Goal: Transaction & Acquisition: Obtain resource

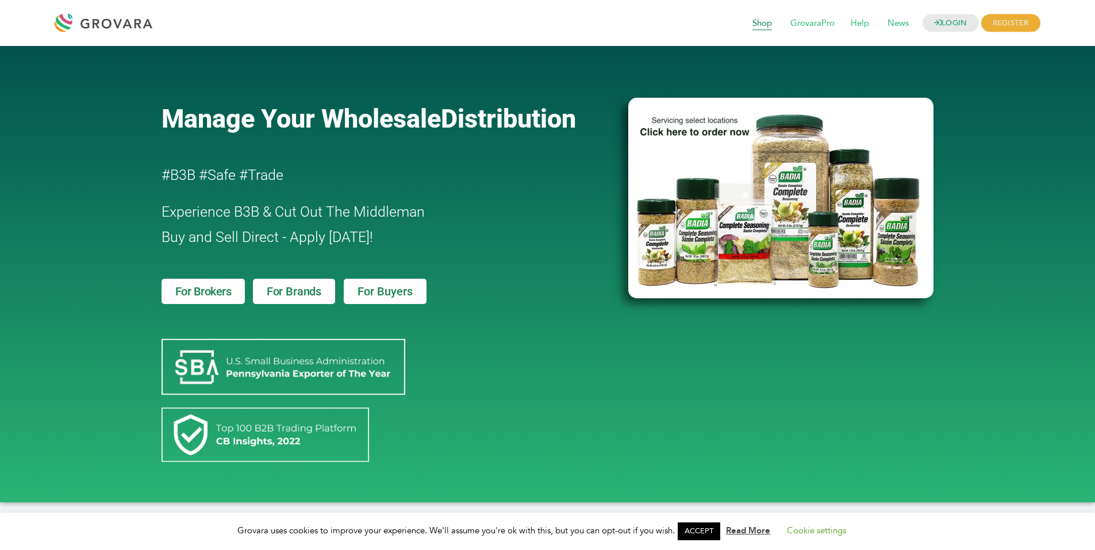
click at [768, 22] on span "Shop" at bounding box center [762, 24] width 36 height 22
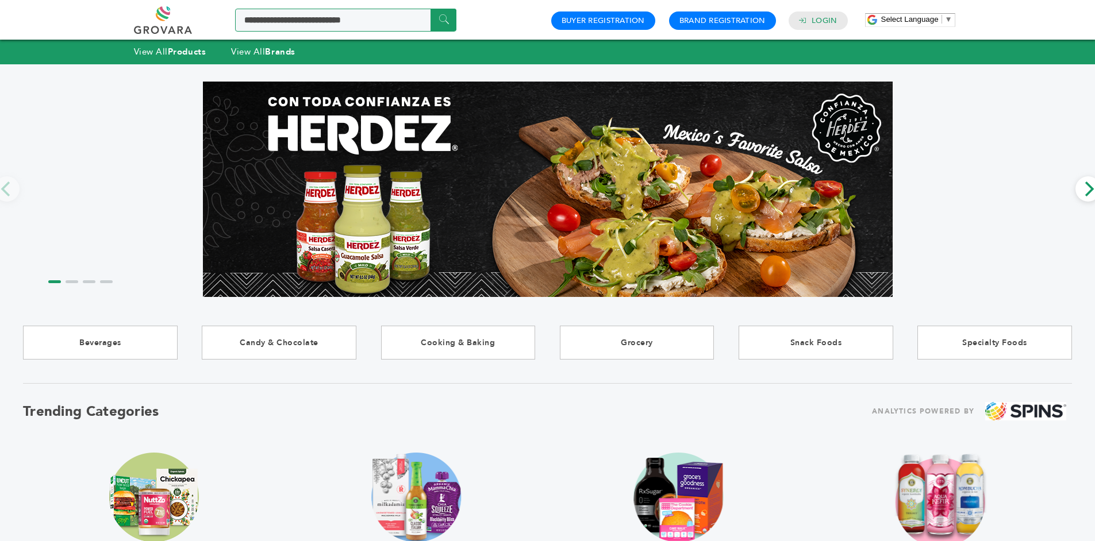
click at [281, 18] on input "Search a product or brand..." at bounding box center [345, 20] width 221 height 23
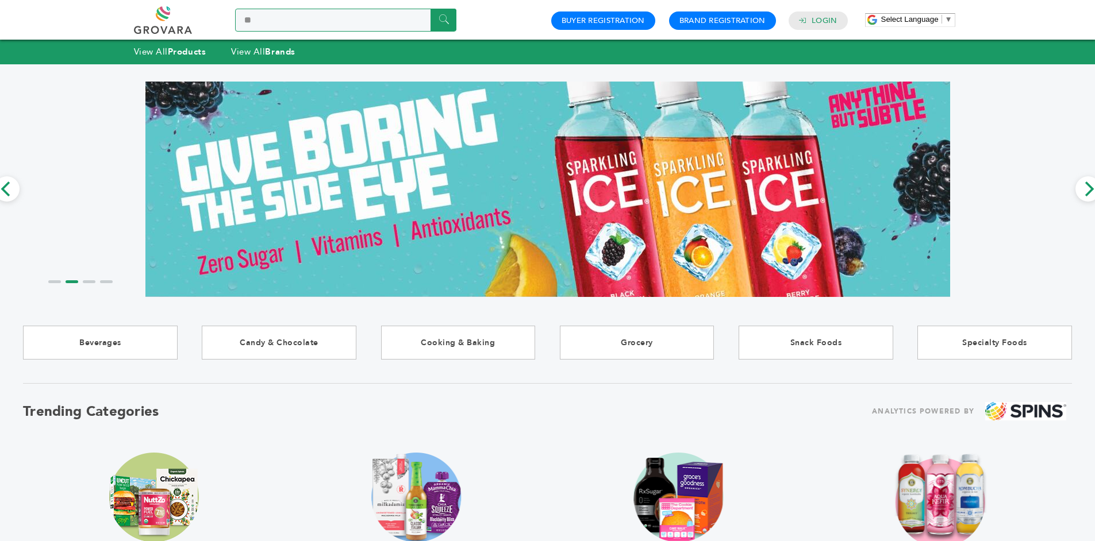
type input "********"
click at [444, 18] on input "******" at bounding box center [444, 20] width 26 height 22
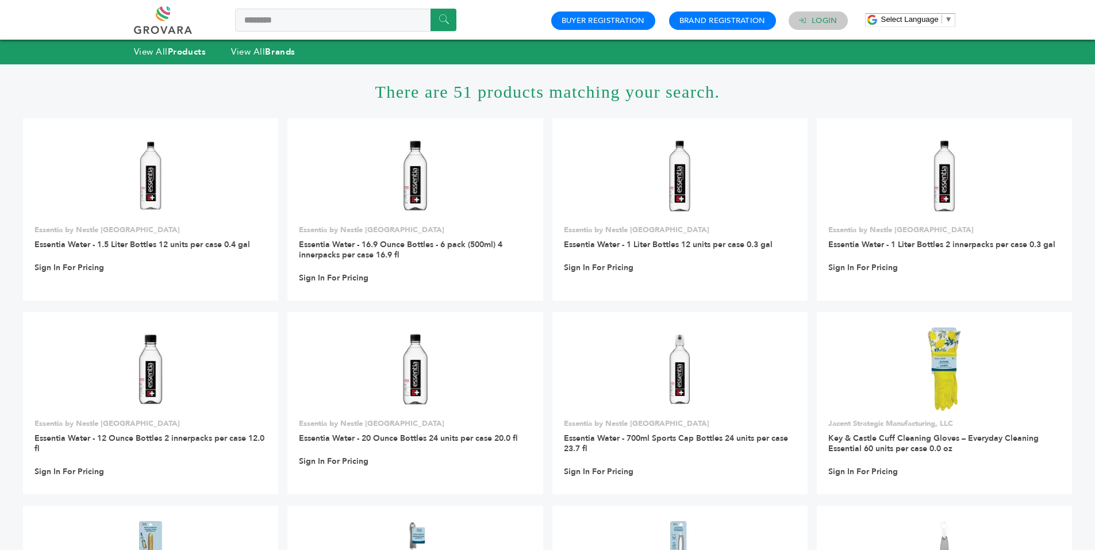
click at [817, 17] on link "Login" at bounding box center [824, 21] width 25 height 10
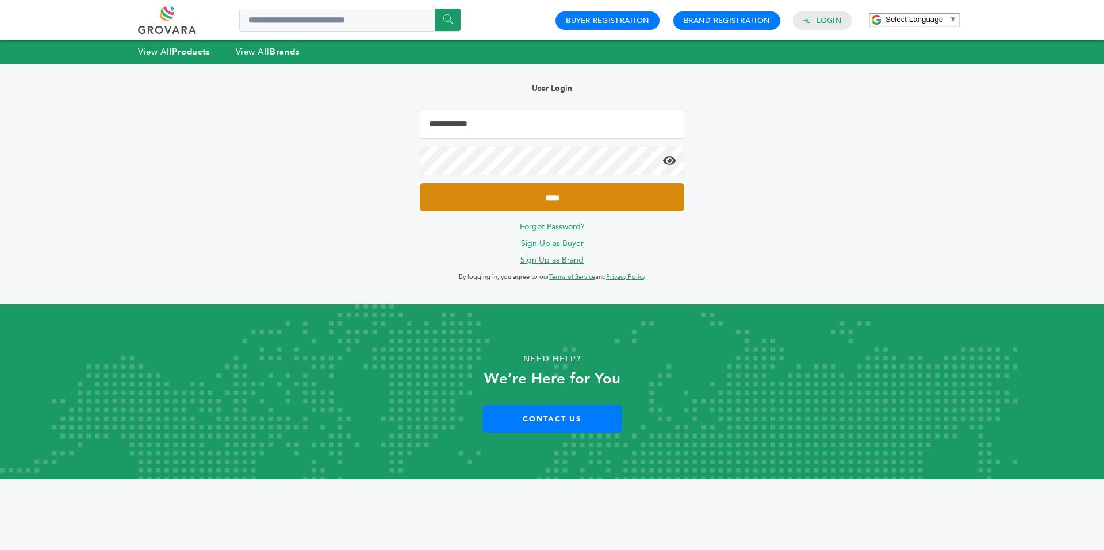
type input "**********"
click at [563, 202] on input "*****" at bounding box center [552, 197] width 264 height 28
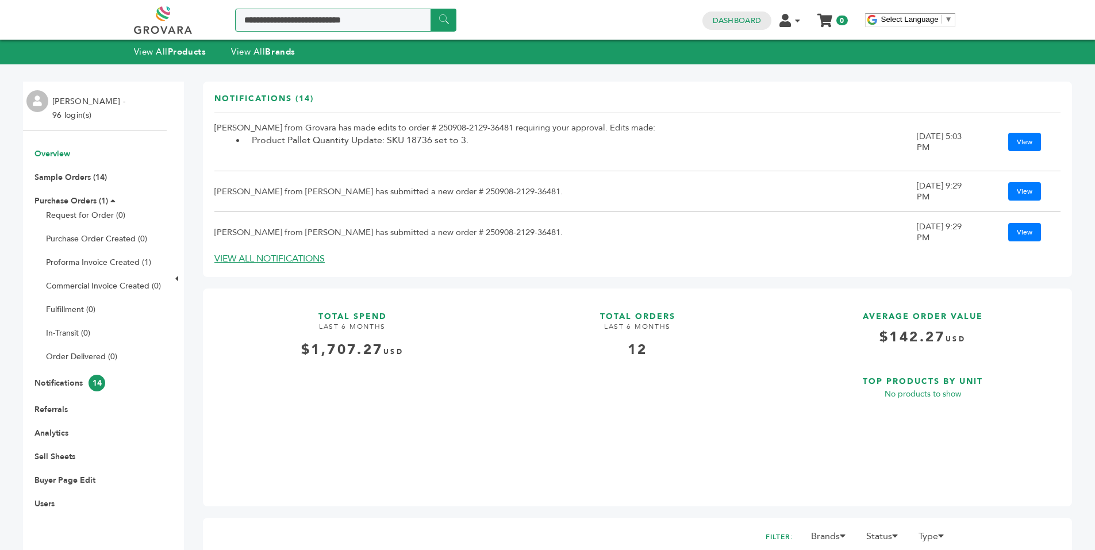
click at [327, 27] on input "Search a product or brand..." at bounding box center [345, 20] width 221 height 23
type input "********"
click at [431, 9] on input "******" at bounding box center [444, 20] width 26 height 22
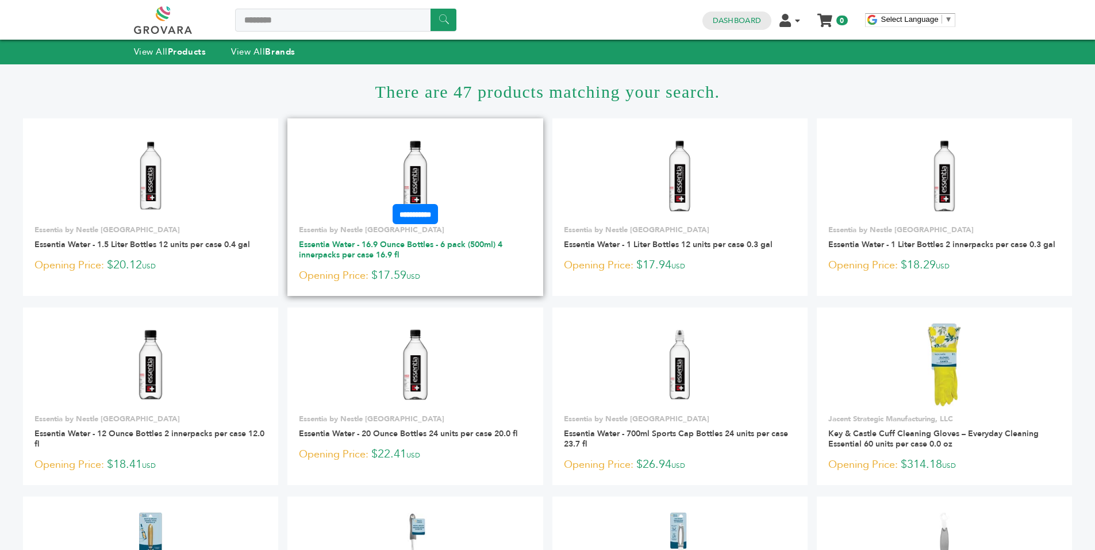
click at [354, 241] on link "Essentia Water - 16.9 Ounce Bottles - 6 pack (500ml) 4 innerpacks per case 16.9…" at bounding box center [400, 249] width 203 height 21
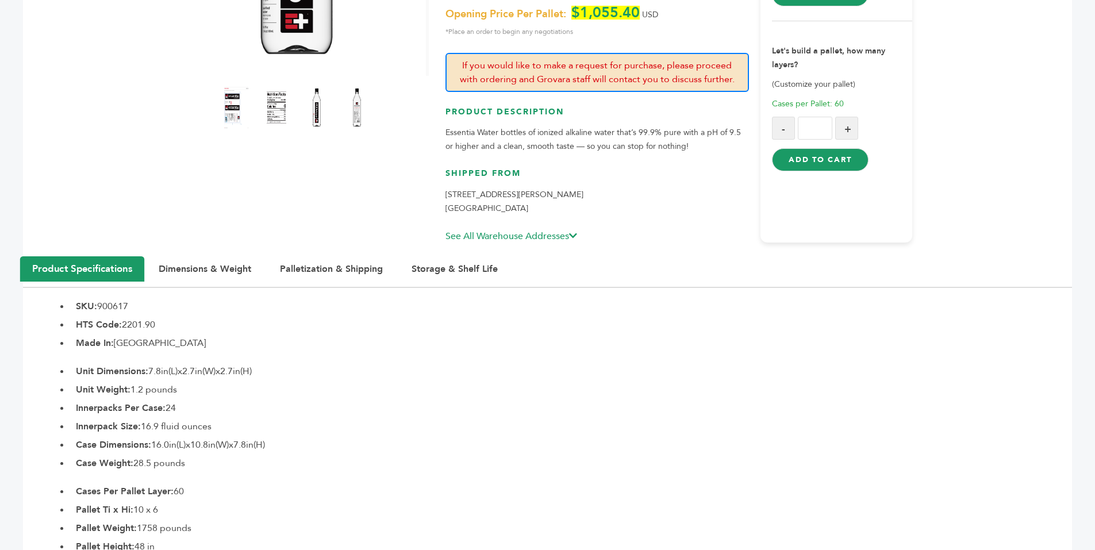
scroll to position [301, 0]
click at [599, 167] on h3 "Shipped From" at bounding box center [597, 177] width 304 height 20
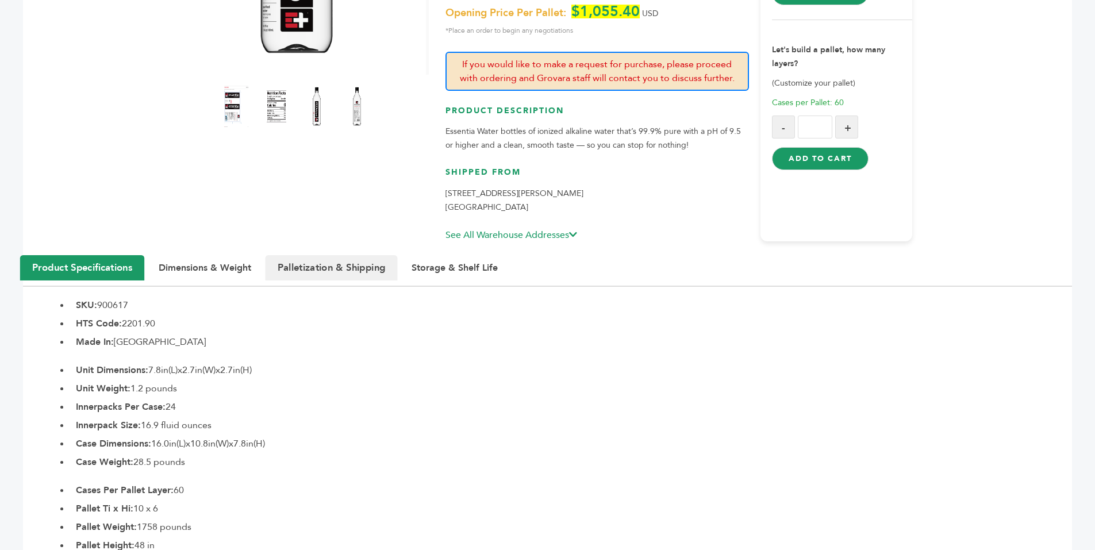
click at [329, 255] on button "Palletization & Shipping" at bounding box center [332, 267] width 132 height 25
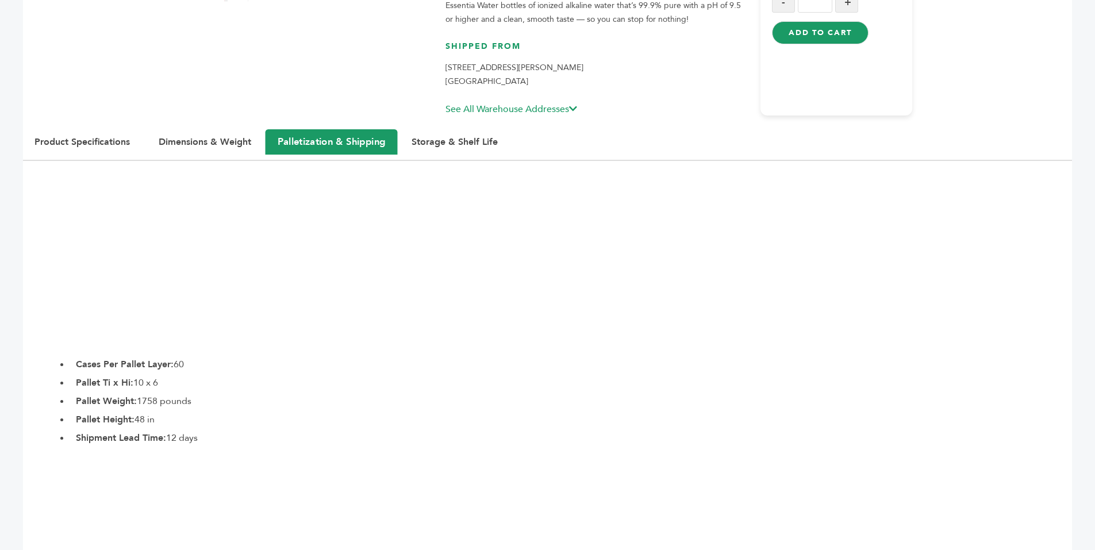
scroll to position [423, 0]
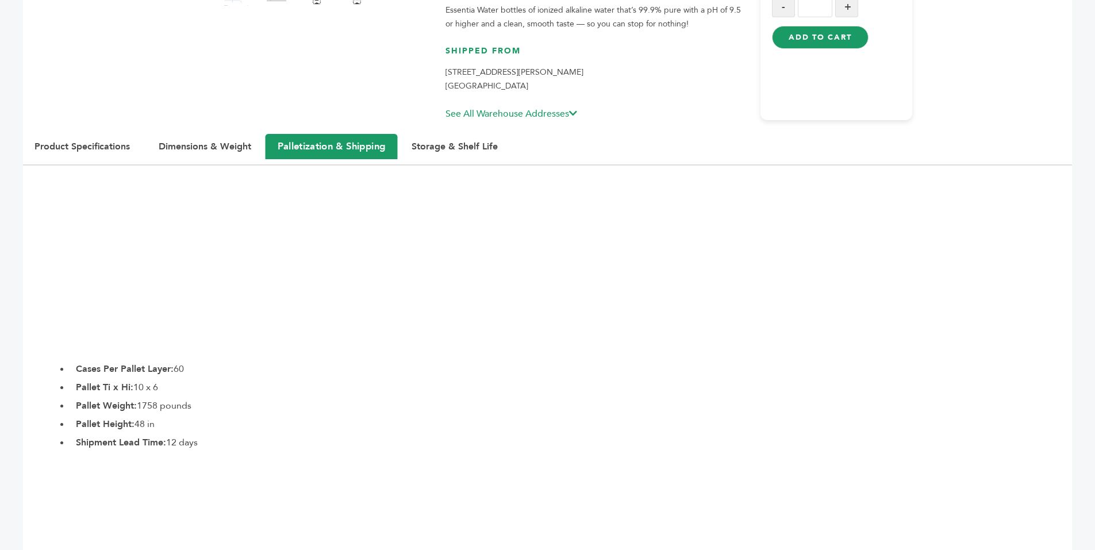
click at [539, 107] on link "See All Warehouse Addresses" at bounding box center [511, 113] width 132 height 13
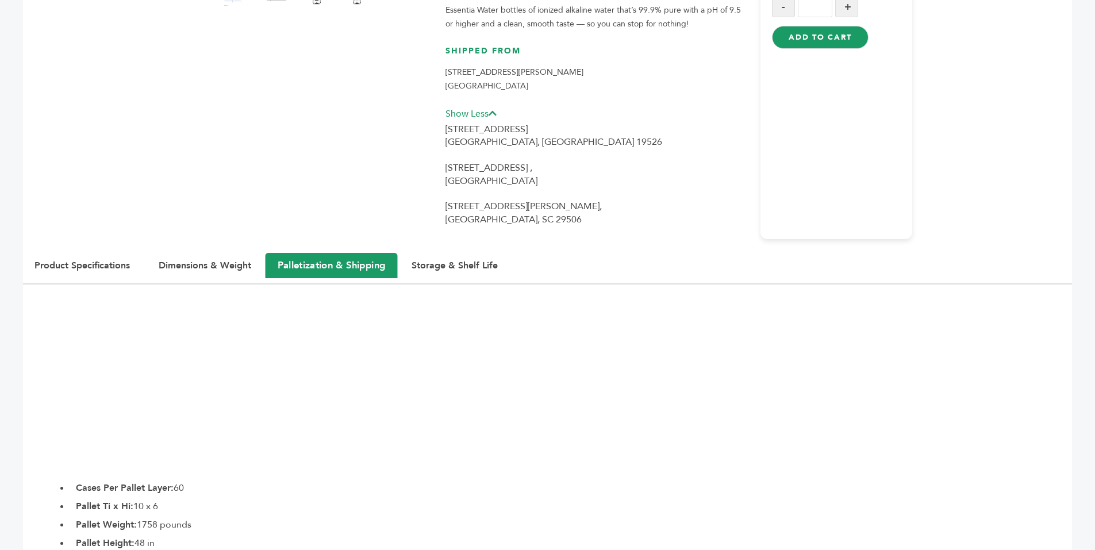
click at [970, 320] on li "HTS Code: 2201.90" at bounding box center [571, 327] width 1002 height 14
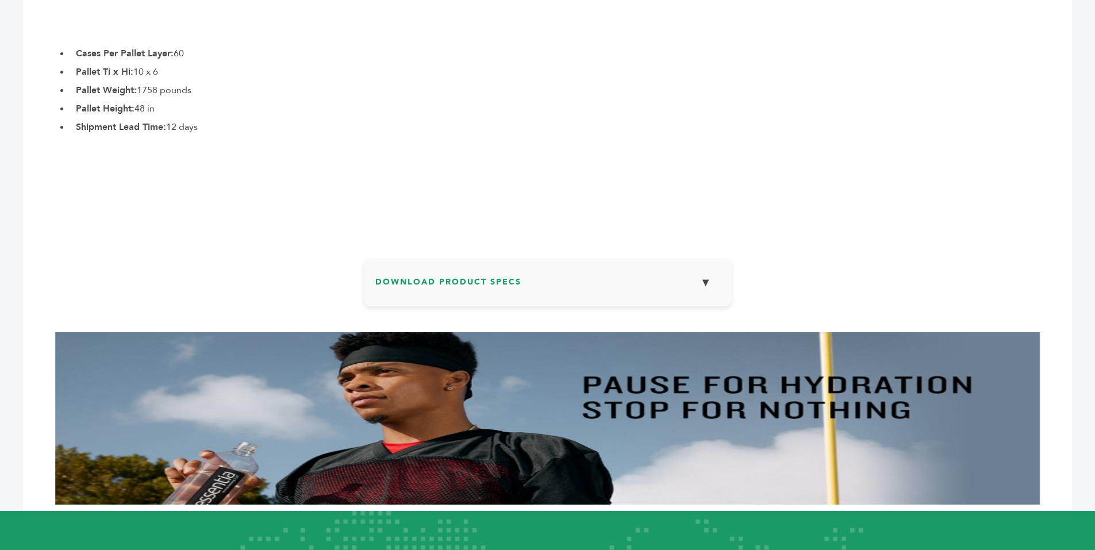
scroll to position [850, 0]
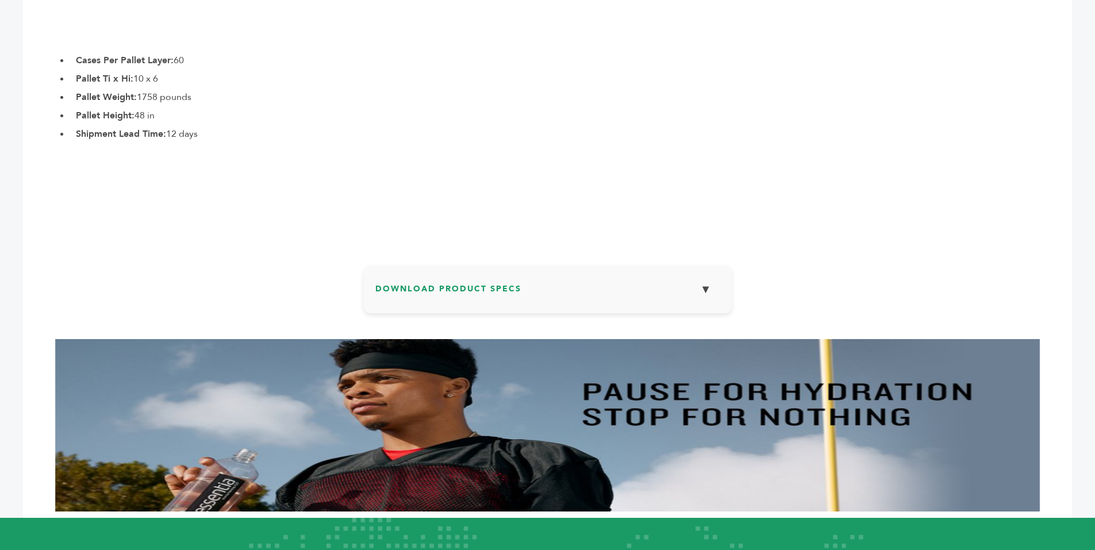
click at [698, 277] on button "▼" at bounding box center [706, 289] width 29 height 25
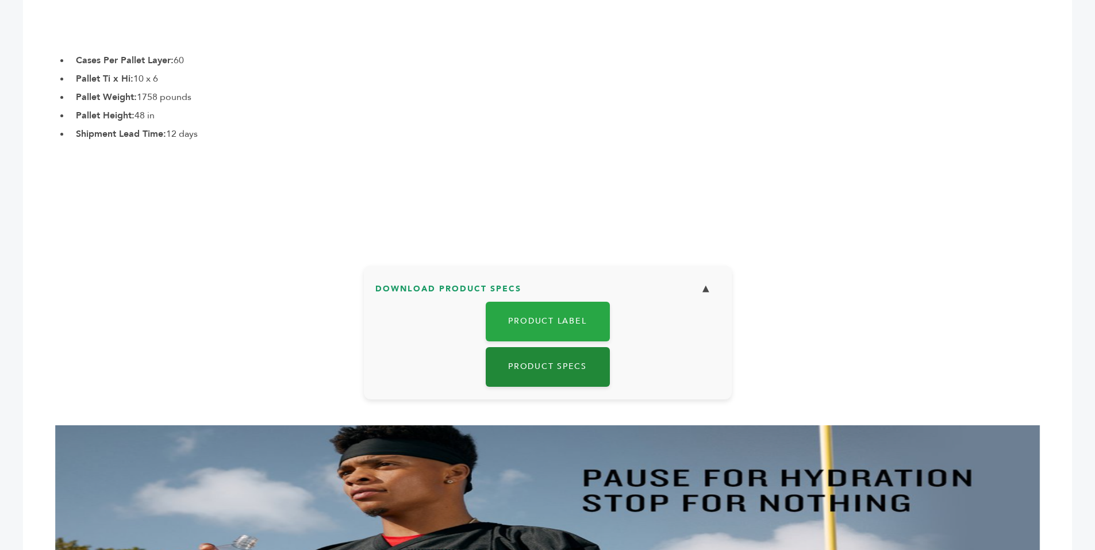
click at [549, 353] on link "Product Specs" at bounding box center [548, 367] width 124 height 40
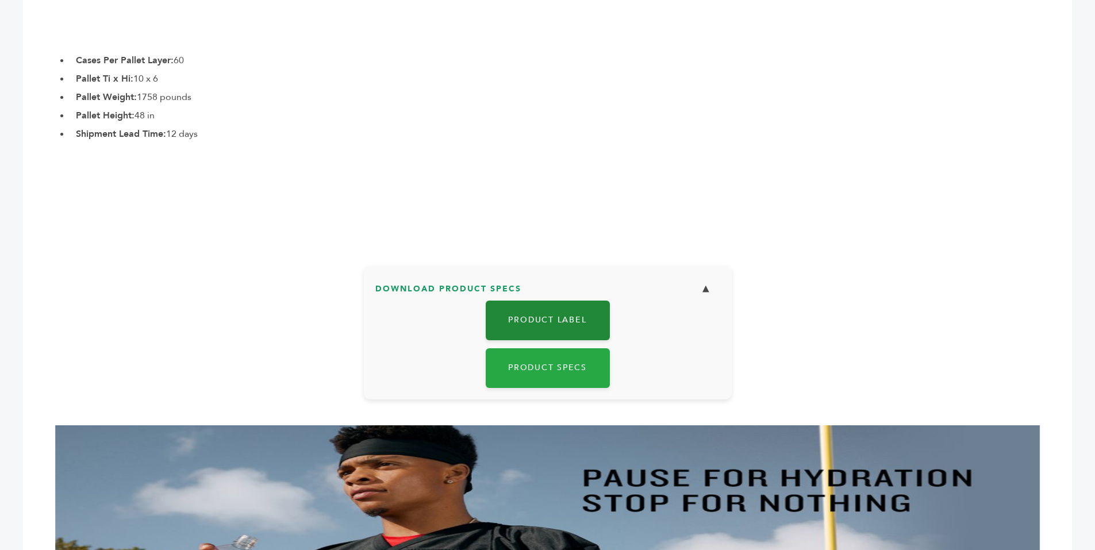
click at [550, 308] on link "Product Label" at bounding box center [548, 321] width 124 height 40
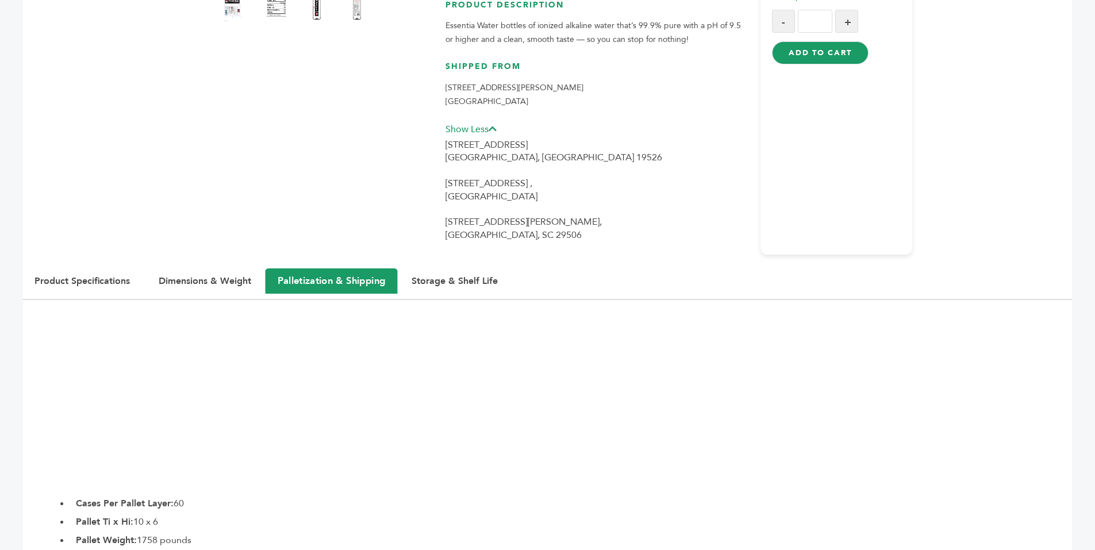
scroll to position [358, 0]
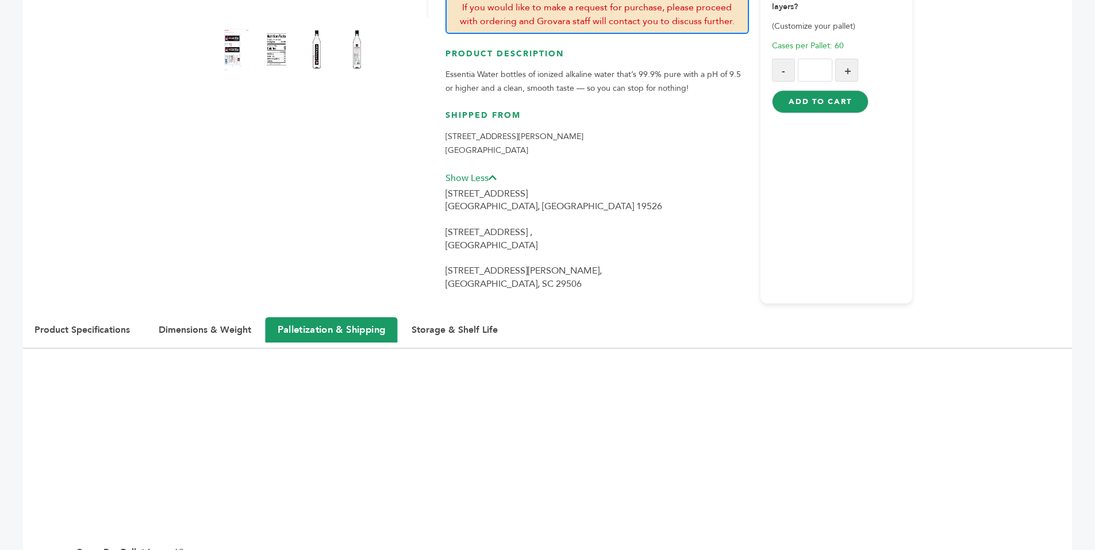
drag, startPoint x: 548, startPoint y: 270, endPoint x: 446, endPoint y: 120, distance: 181.6
click at [446, 130] on div "4830 Langdon Rd Dallas, TX 75241 Show Less 316 South Front Rd, Hamburg, PA 19526" at bounding box center [597, 217] width 304 height 174
copy div "4830 Langdon Rd Dallas, TX 75241 Show Less 316 South Front Rd, Hamburg, PA 1952…"
click at [602, 137] on p "4830 Langdon Rd Dallas, TX 75241" at bounding box center [597, 144] width 304 height 28
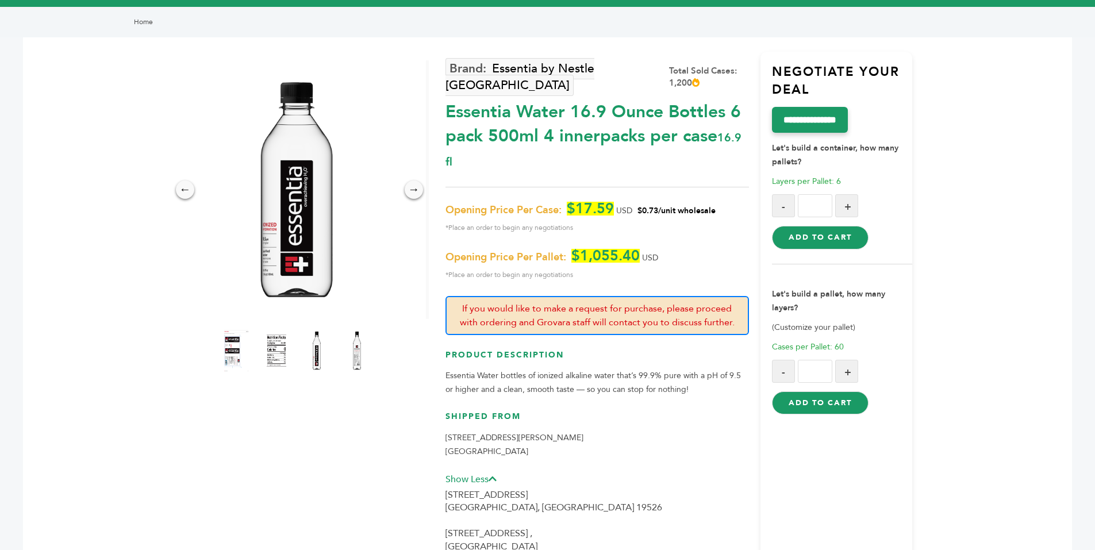
scroll to position [0, 0]
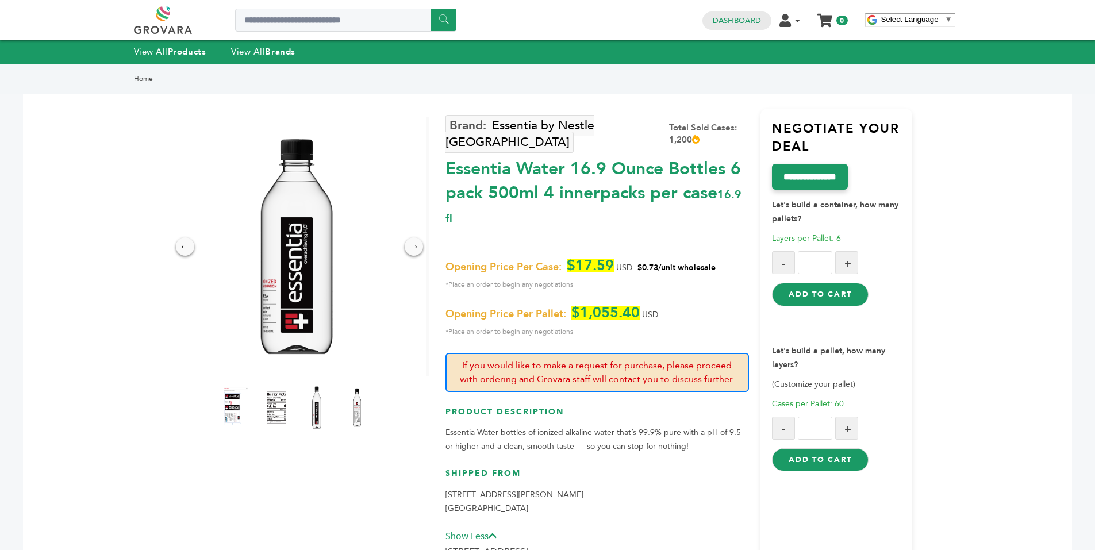
click at [318, 402] on img at bounding box center [317, 407] width 32 height 51
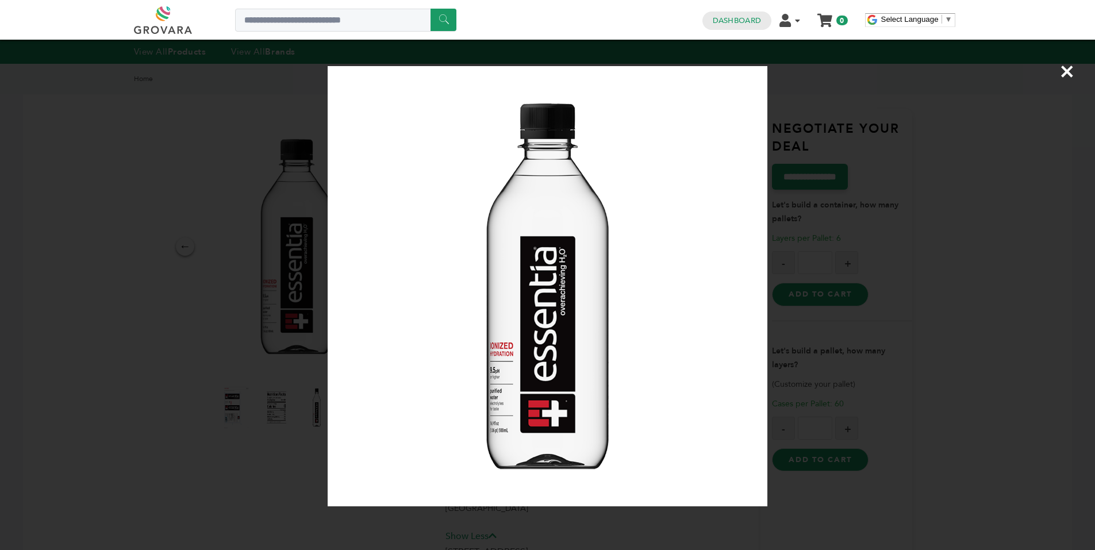
click at [1070, 74] on span "×" at bounding box center [1067, 71] width 16 height 32
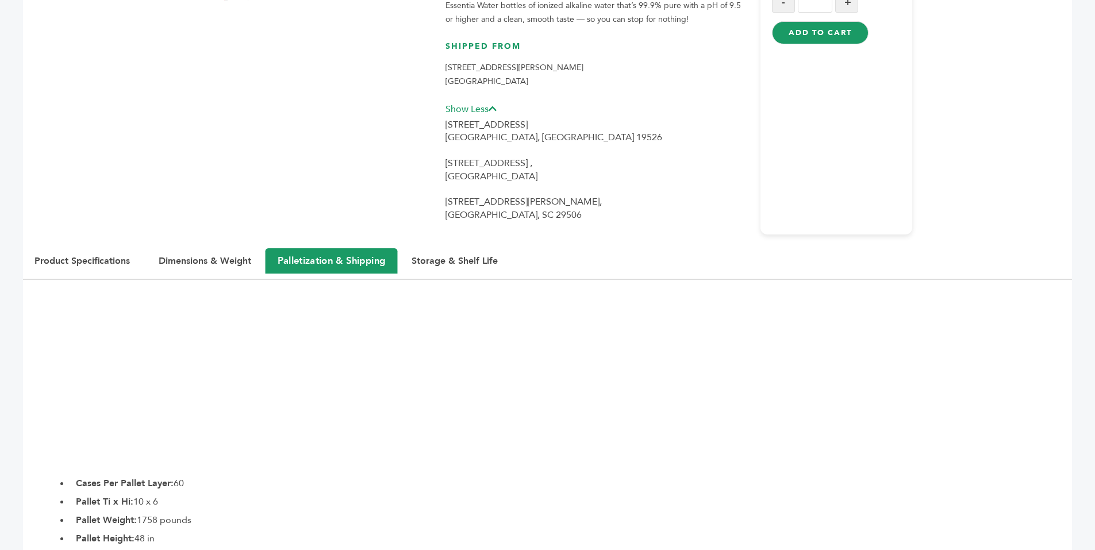
scroll to position [481, 0]
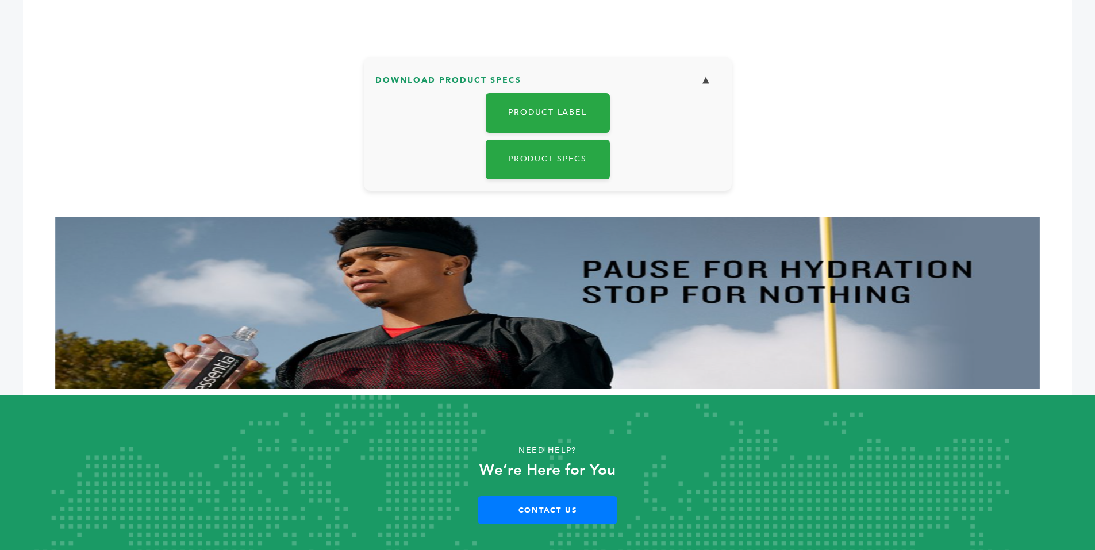
scroll to position [1063, 0]
